Goal: Obtain resource: Obtain resource

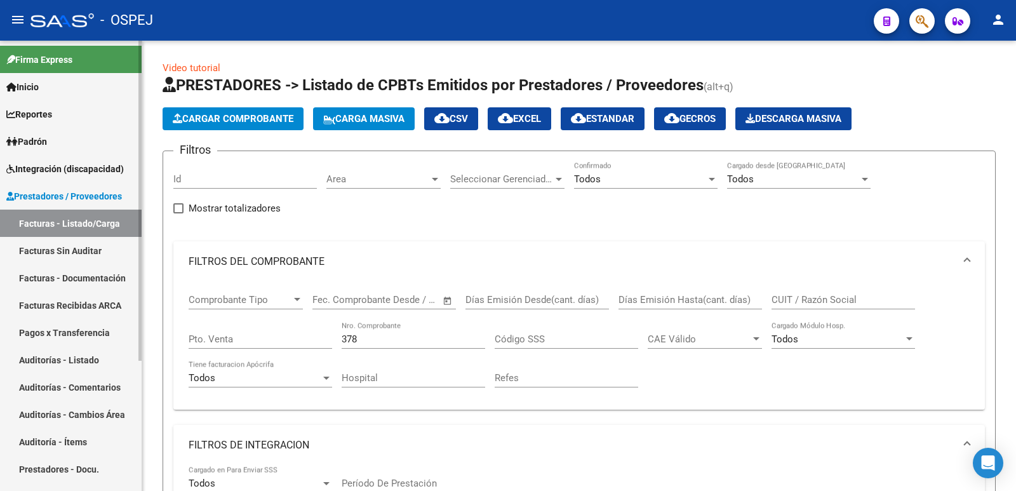
scroll to position [470, 0]
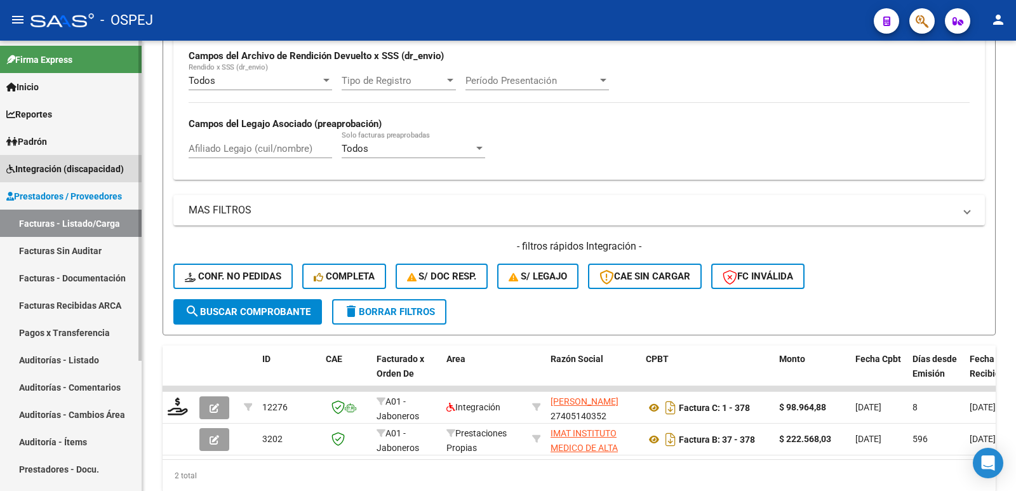
click at [63, 170] on span "Integración (discapacidad)" at bounding box center [64, 169] width 117 height 14
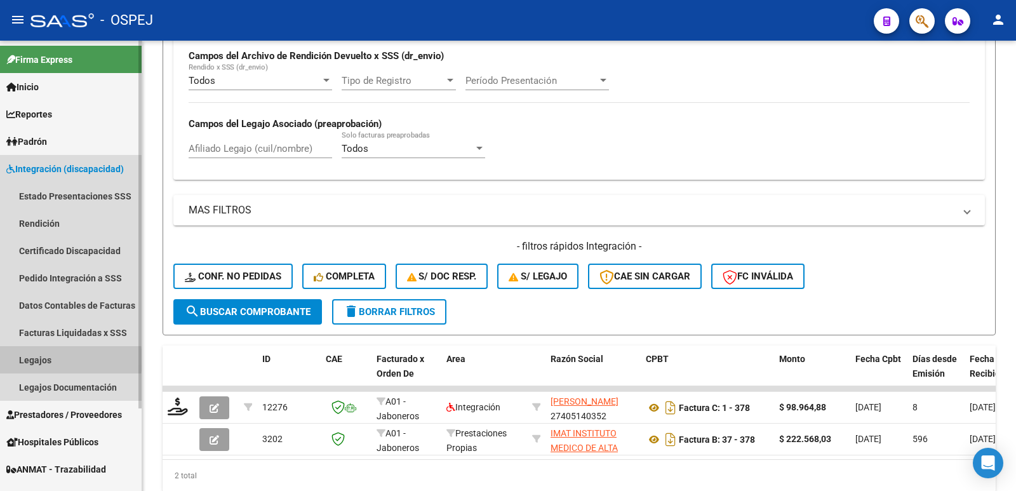
click at [37, 360] on link "Legajos" at bounding box center [71, 359] width 142 height 27
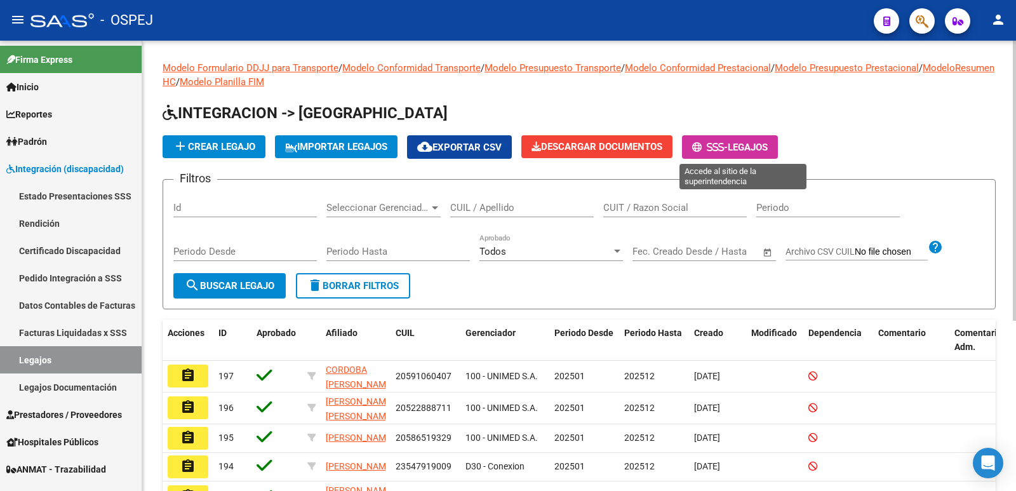
click at [728, 143] on span "-" at bounding box center [710, 147] width 36 height 11
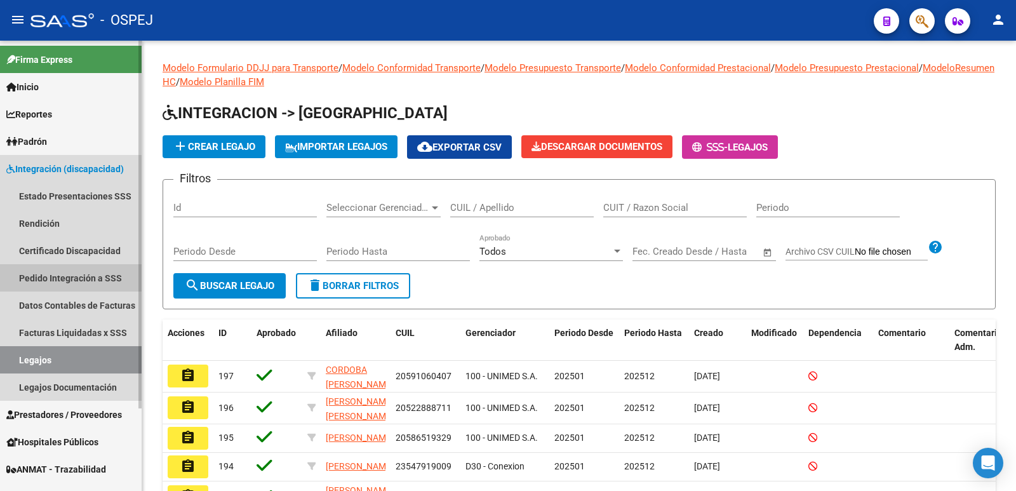
click at [65, 276] on link "Pedido Integración a SSS" at bounding box center [71, 277] width 142 height 27
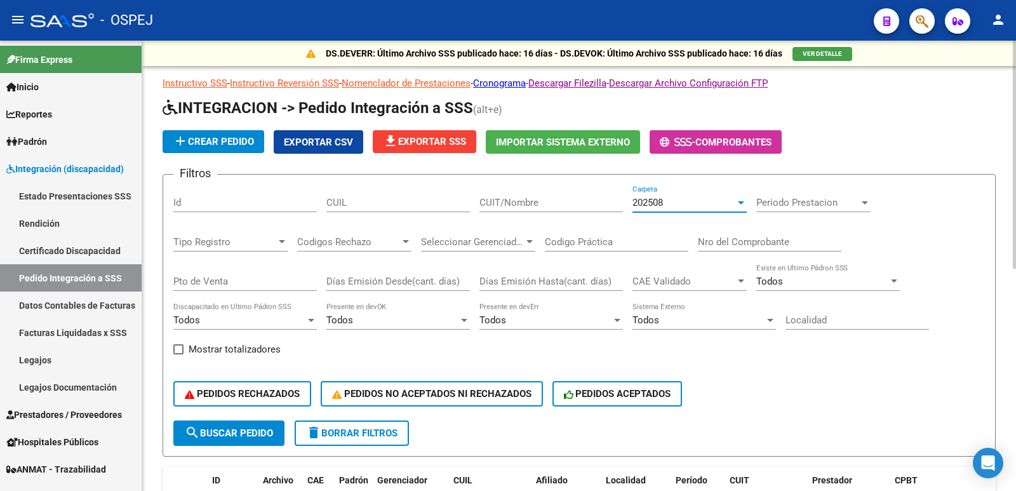
click at [673, 202] on div "202508" at bounding box center [683, 202] width 103 height 11
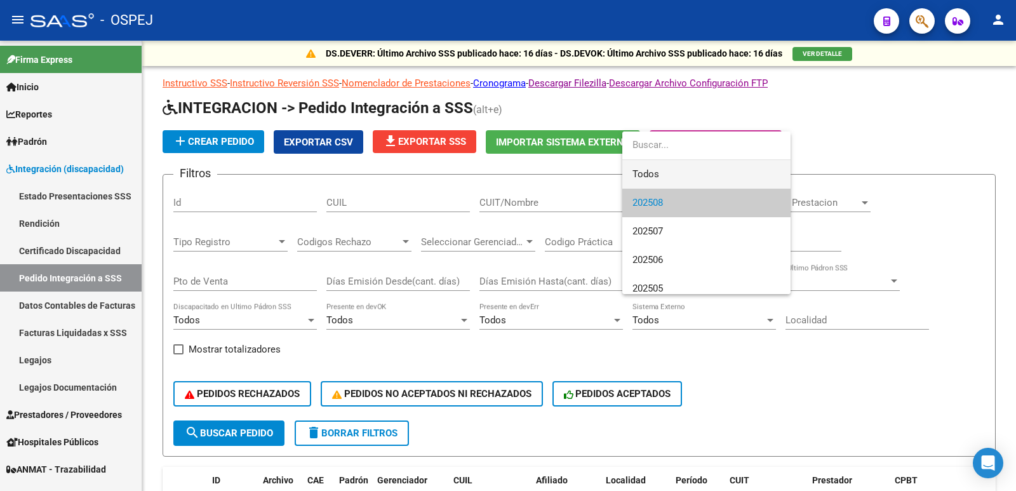
click at [669, 162] on span "Todos" at bounding box center [706, 174] width 148 height 29
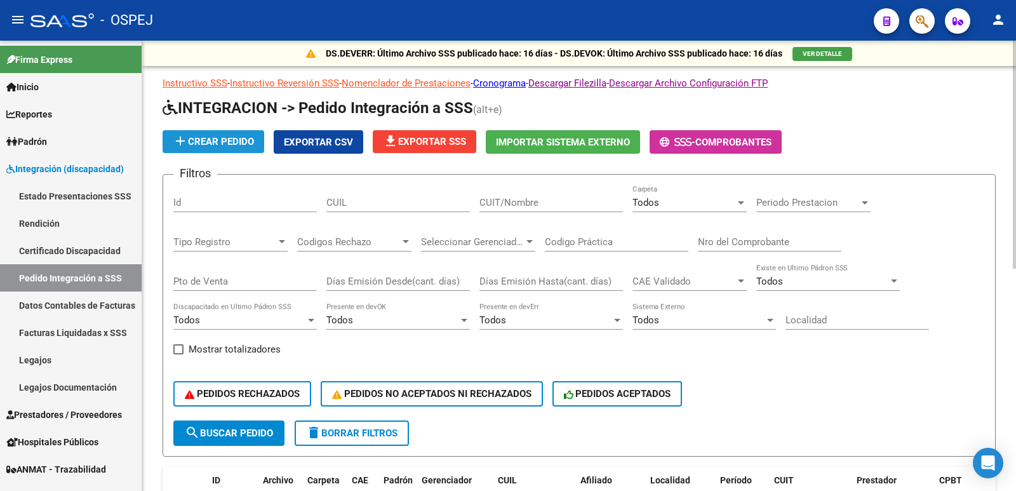
click at [196, 140] on span "add Crear Pedido" at bounding box center [213, 141] width 81 height 11
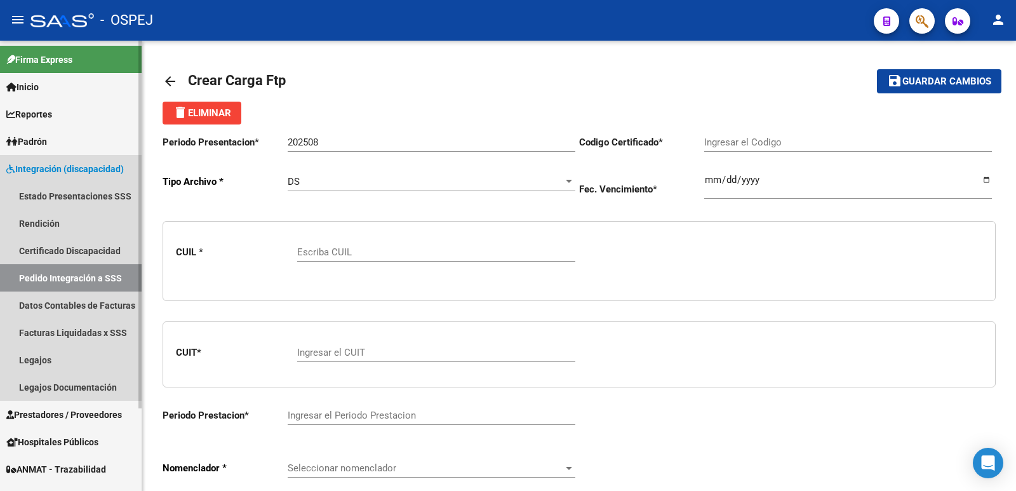
click at [46, 274] on link "Pedido Integración a SSS" at bounding box center [71, 277] width 142 height 27
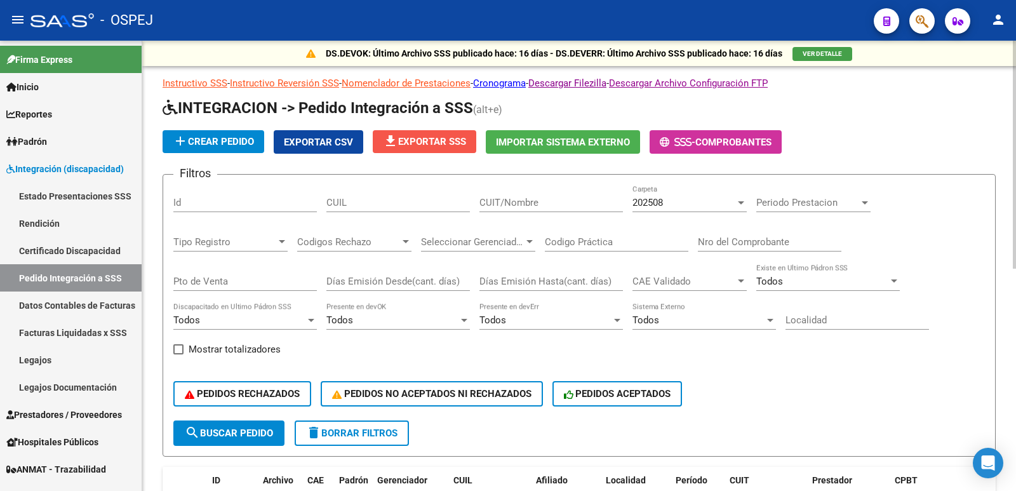
click at [394, 143] on mat-icon "file_download" at bounding box center [390, 140] width 15 height 15
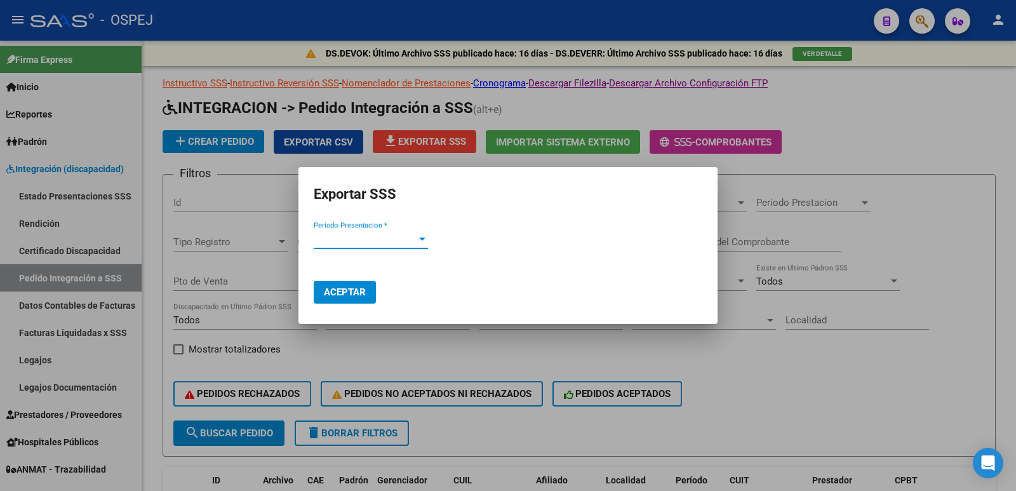
click at [412, 242] on span "Periodo Presentacion *" at bounding box center [365, 238] width 103 height 11
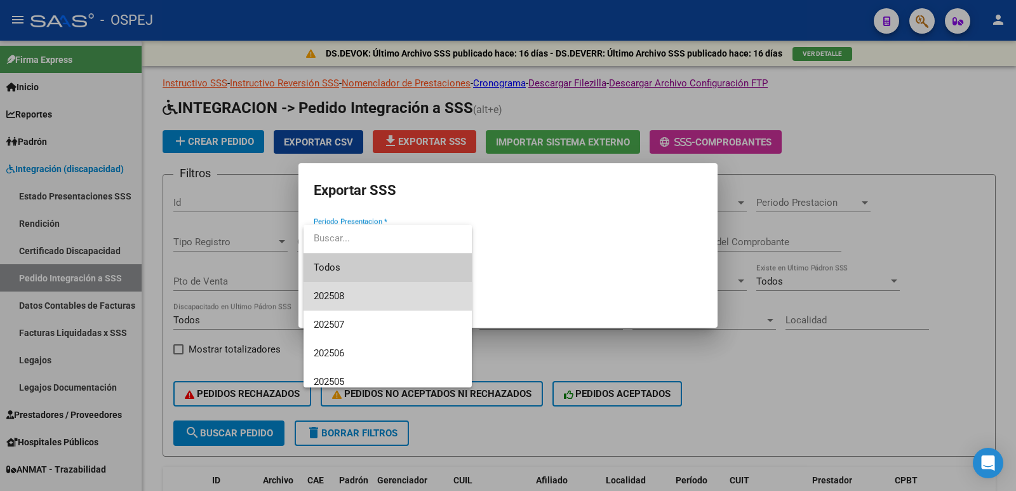
click at [375, 295] on span "202508" at bounding box center [388, 296] width 148 height 29
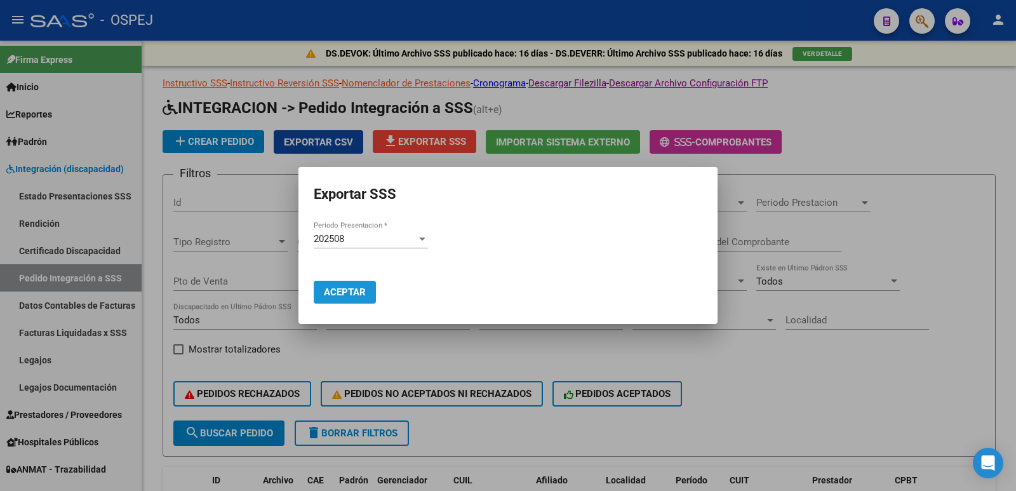
click at [349, 296] on span "Aceptar" at bounding box center [345, 291] width 42 height 11
click at [555, 90] on div at bounding box center [508, 245] width 1016 height 491
